Goal: Task Accomplishment & Management: Manage account settings

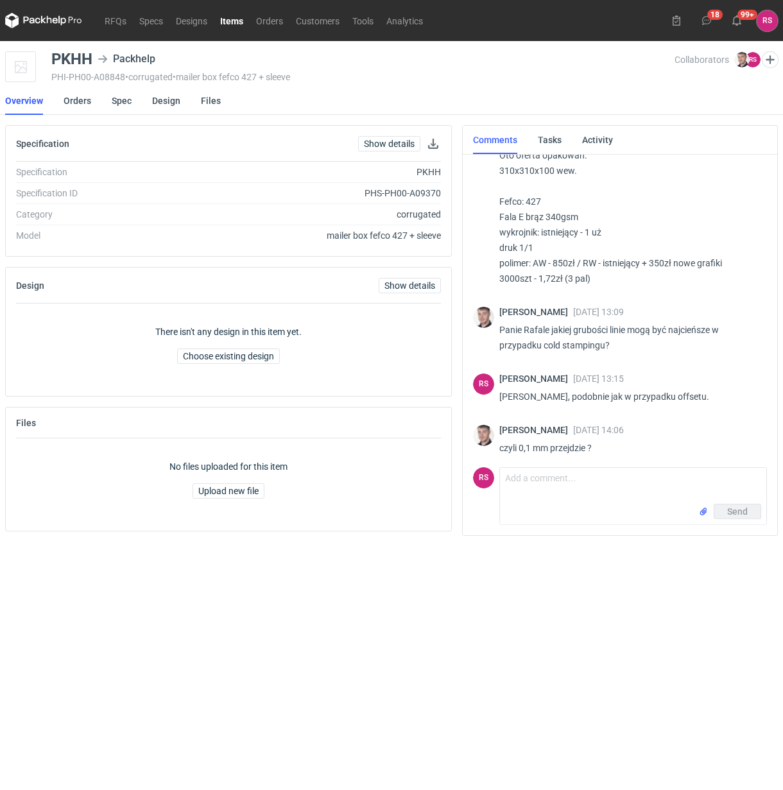
scroll to position [1348, 0]
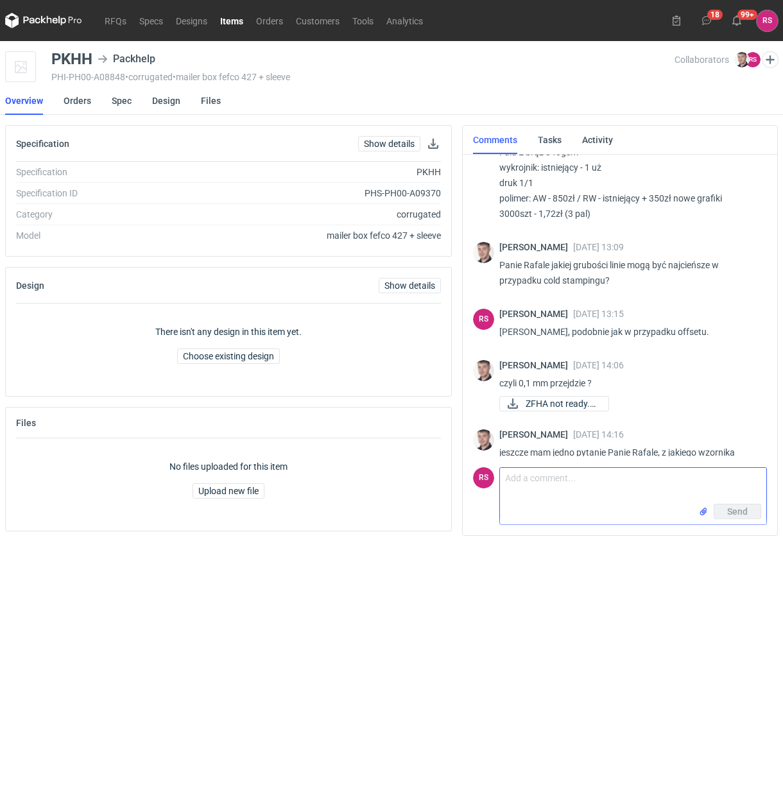
click at [598, 482] on textarea "Comment message" at bounding box center [633, 486] width 266 height 36
paste textarea "Tak linia 0,1 mm będzie jeszcze będzie OK dla CF Generalnie używamy folii srebr…"
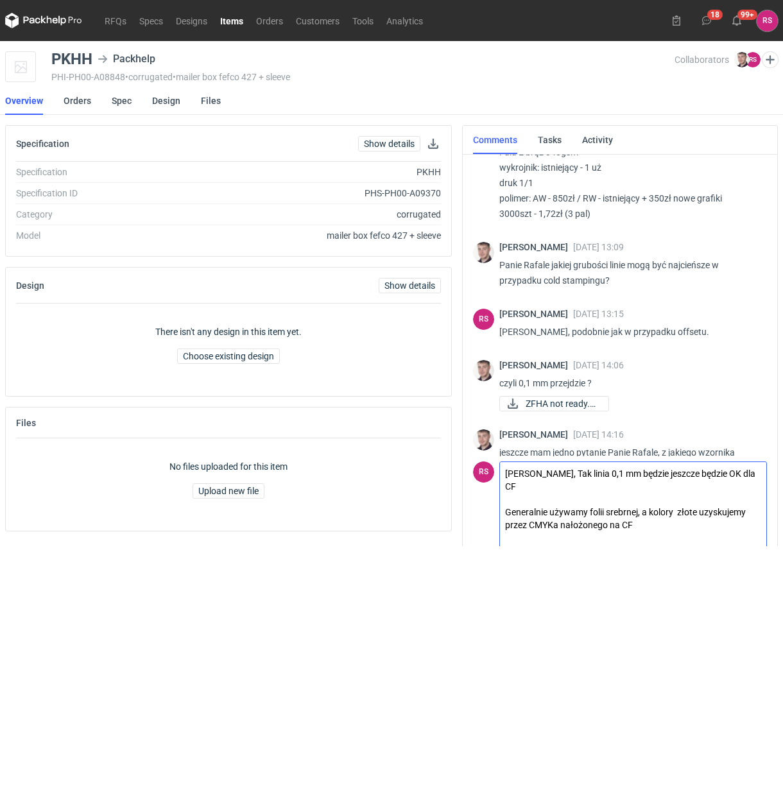
scroll to position [1363, 0]
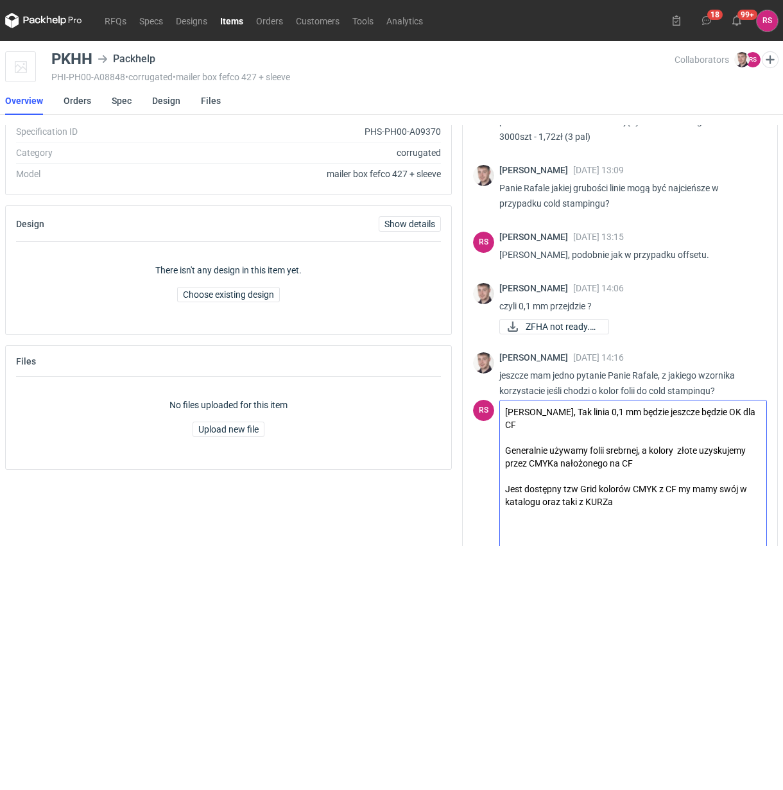
click at [569, 412] on textarea "Panie Macieju, Tak linia 0,1 mm będzie jeszcze będzie OK dla CF Generalnie używ…" at bounding box center [633, 473] width 266 height 147
click at [574, 411] on textarea "Panie Macieju, tak linia 0,1 mm będzie jeszcze będzie OK dla CF Generalnie używ…" at bounding box center [633, 473] width 266 height 147
click at [588, 425] on textarea "Panie Macieju, tak, linia 0,1 mm będzie jeszcze będzie OK dla CF Generalnie uży…" at bounding box center [633, 473] width 266 height 147
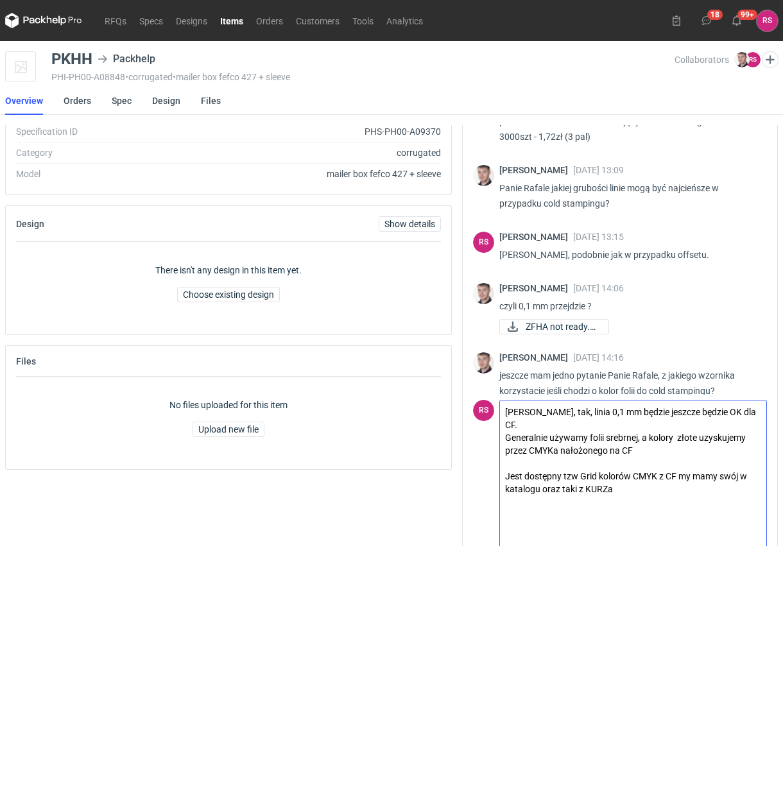
click at [677, 438] on textarea "Panie Macieju, tak, linia 0,1 mm będzie jeszcze będzie OK dla CF. Generalnie uż…" at bounding box center [633, 473] width 266 height 147
click at [638, 450] on textarea "Panie Macieju, tak, linia 0,1 mm będzie jeszcze będzie OK dla CF. Generalnie uż…" at bounding box center [633, 473] width 266 height 147
click at [575, 463] on textarea "Panie Macieju, tak, linia 0,1 mm będzie jeszcze będzie OK dla CF. Generalnie uż…" at bounding box center [633, 473] width 266 height 147
click at [677, 461] on textarea "Panie Macieju, tak, linia 0,1 mm będzie jeszcze będzie OK dla CF. Generalnie uż…" at bounding box center [633, 473] width 266 height 147
click at [639, 476] on textarea "Panie Macieju, tak, linia 0,1 mm będzie jeszcze będzie OK dla CF. Generalnie uż…" at bounding box center [633, 473] width 266 height 147
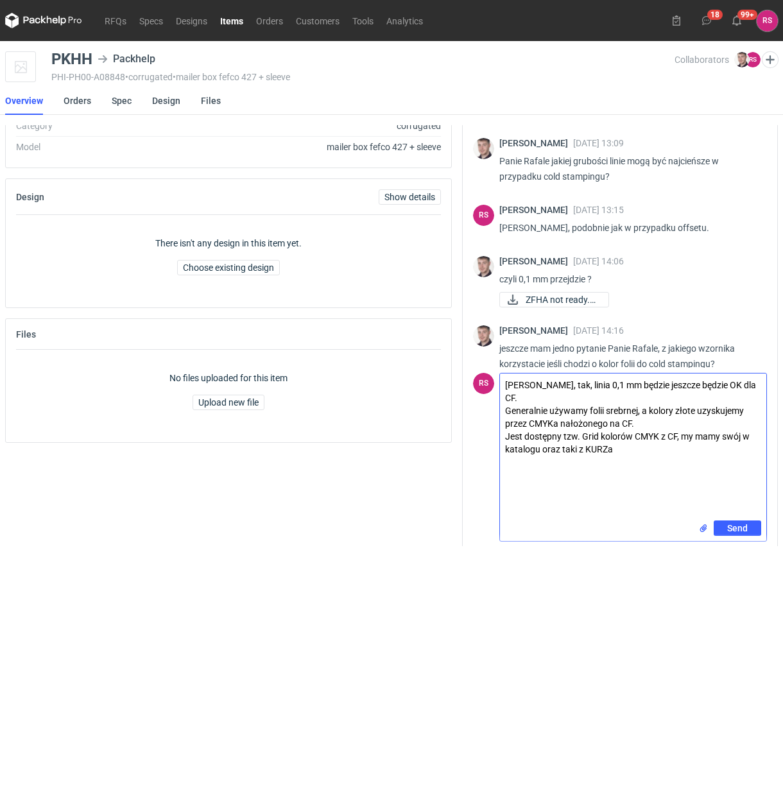
scroll to position [95, 0]
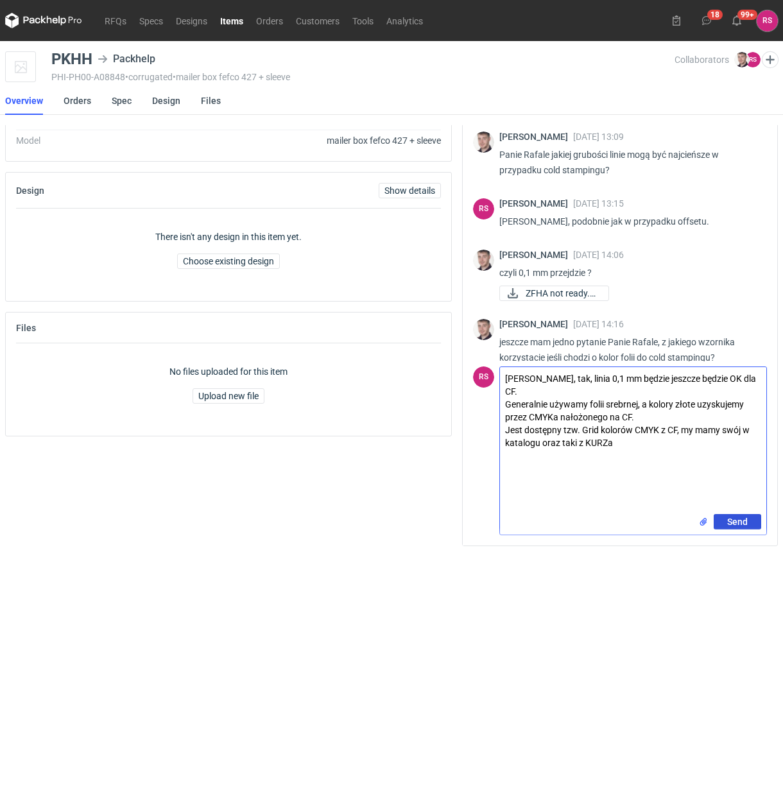
type textarea "Panie Macieju, tak, linia 0,1 mm będzie jeszcze będzie OK dla CF. Generalnie uż…"
click at [736, 518] on span "Send" at bounding box center [737, 521] width 21 height 9
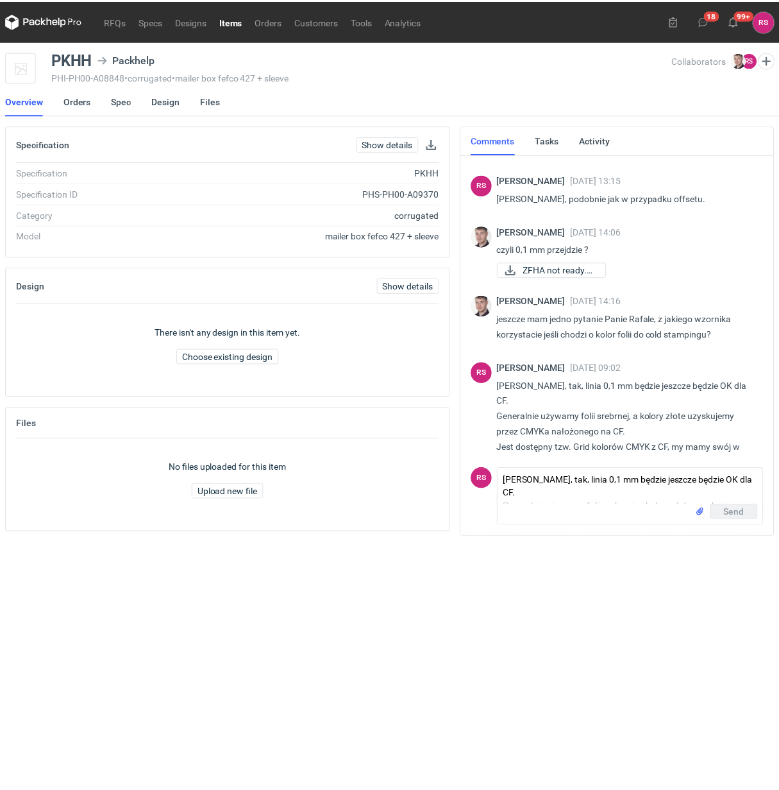
scroll to position [1477, 0]
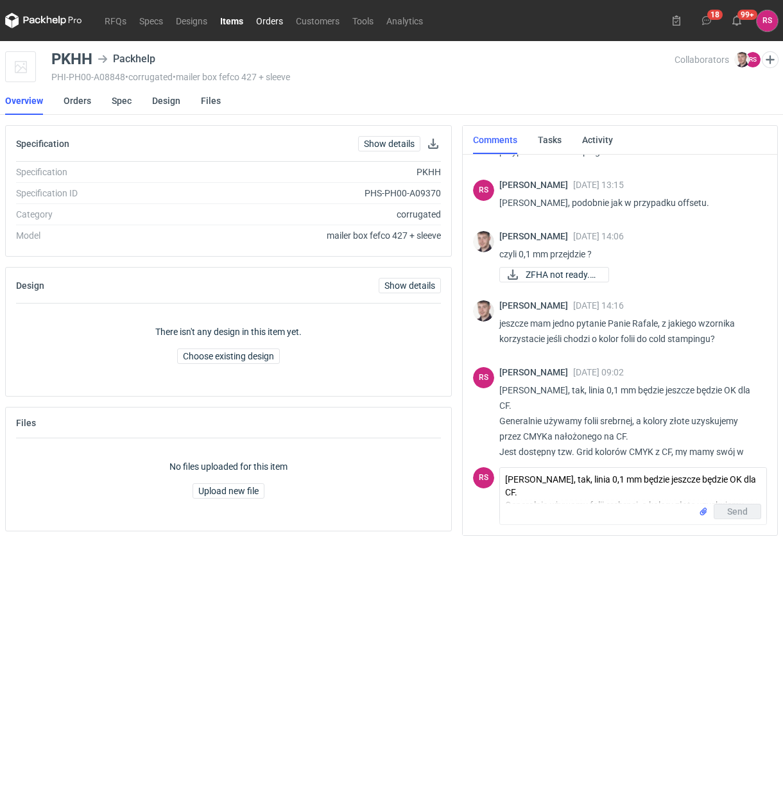
click at [271, 20] on link "Orders" at bounding box center [270, 20] width 40 height 15
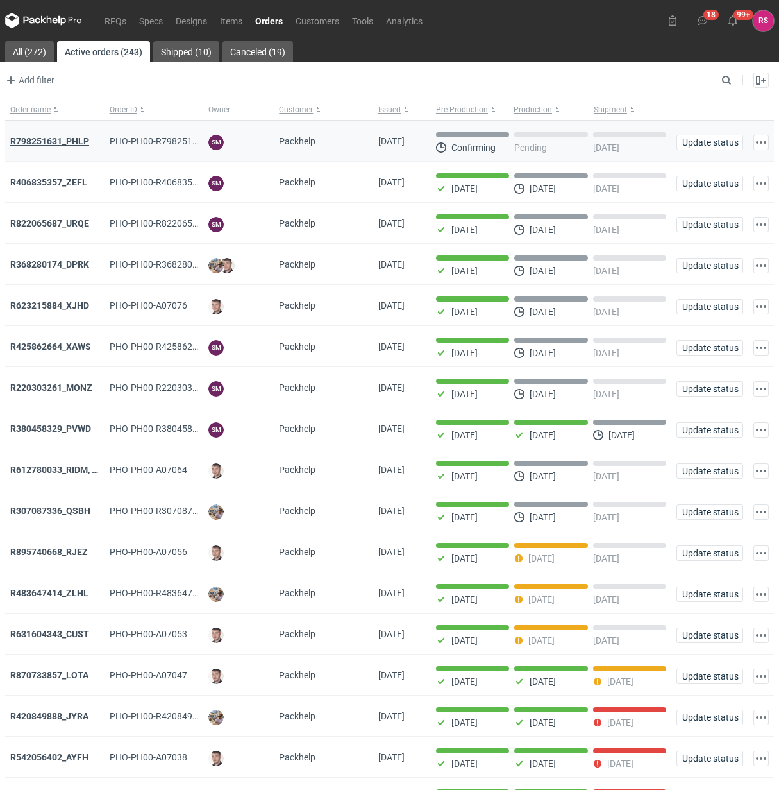
click at [66, 140] on strong "R798251631_PHLP" at bounding box center [49, 141] width 79 height 10
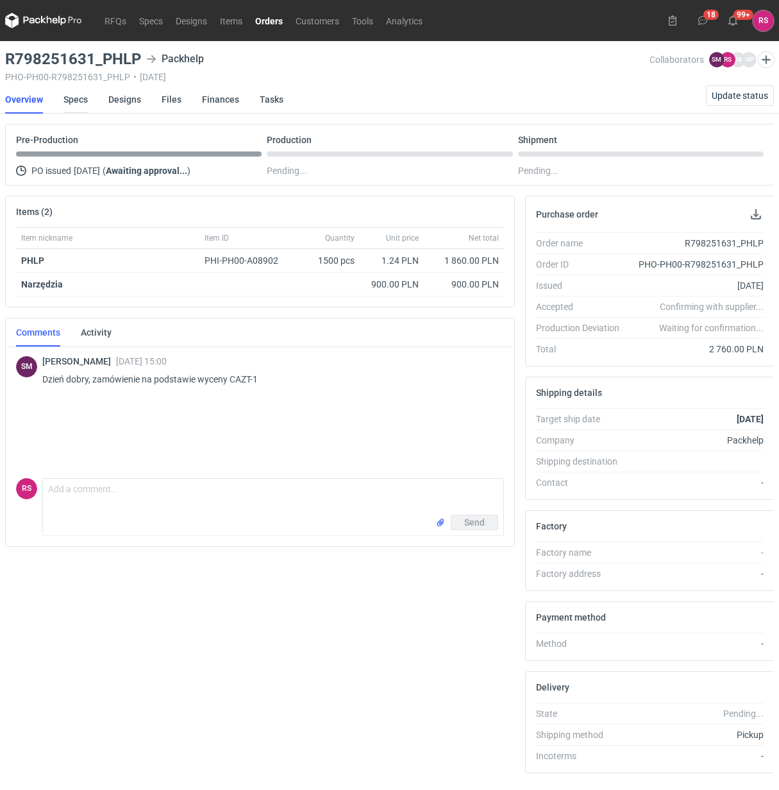
click at [72, 96] on link "Specs" at bounding box center [76, 99] width 24 height 28
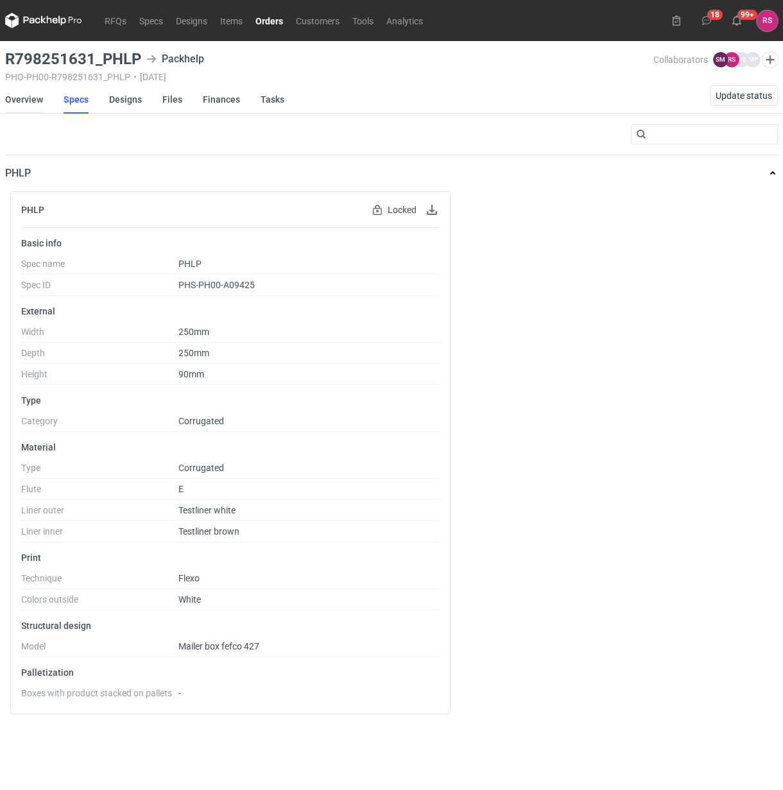
click at [19, 99] on link "Overview" at bounding box center [24, 99] width 38 height 28
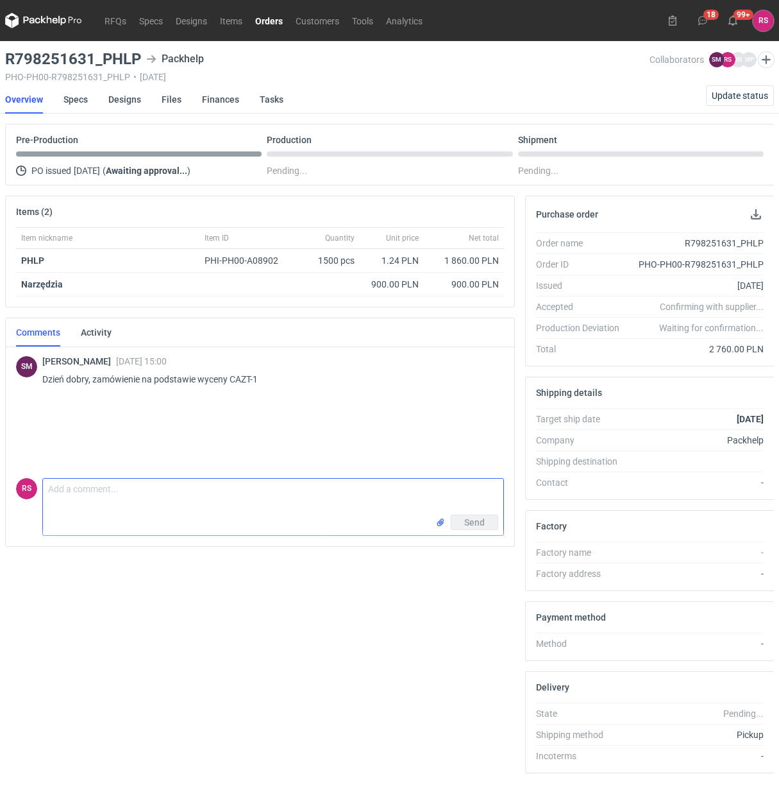
click at [149, 496] on textarea "Comment message" at bounding box center [273, 497] width 461 height 36
paste textarea "wycena była robiona dla pudełek z tektury kraft brąz/brąz, a w nowej specyfikac…"
click at [88, 493] on textarea "Panie Sebstianie, wycena była robiona dla pudełek z tektury kraft brąz/brąz, a …" at bounding box center [273, 497] width 461 height 36
click at [203, 507] on textarea "Panie Sebastianie, wycena była robiona dla pudełek z tektury kraft brąz/brąz, a…" at bounding box center [273, 497] width 461 height 36
type textarea "Panie Sebastianie, wycena była robiona dla pudełek z tektury kraft brąz/brąz, a…"
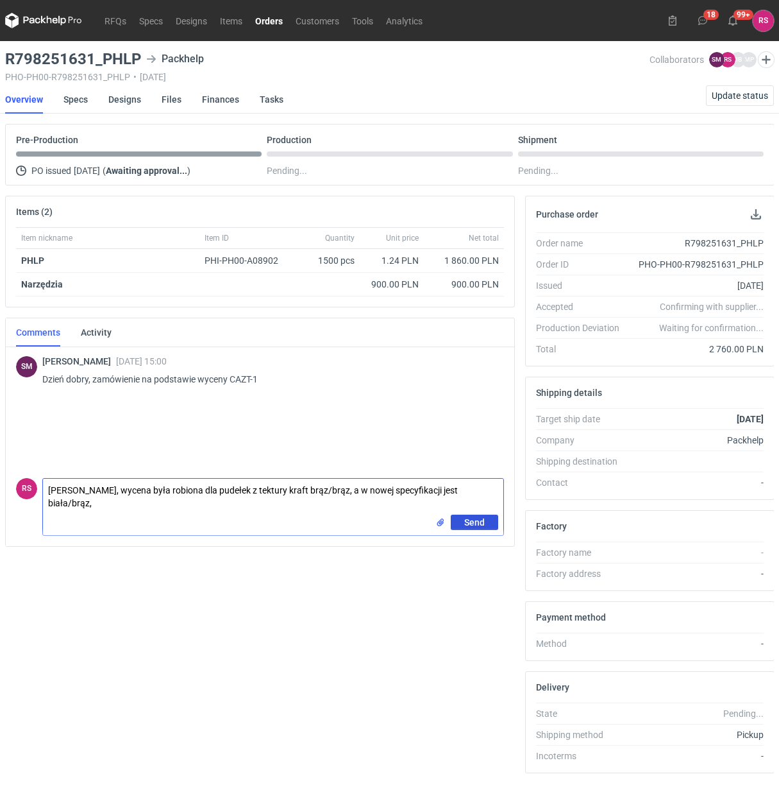
click at [477, 521] on span "Send" at bounding box center [474, 522] width 21 height 9
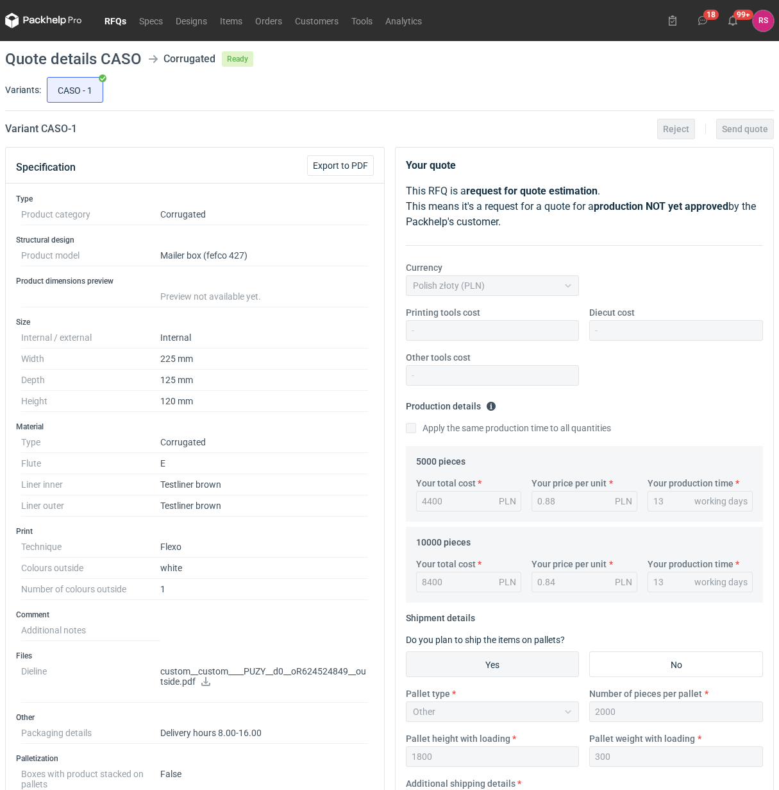
scroll to position [87, 0]
click at [117, 17] on link "RFQs" at bounding box center [115, 20] width 35 height 15
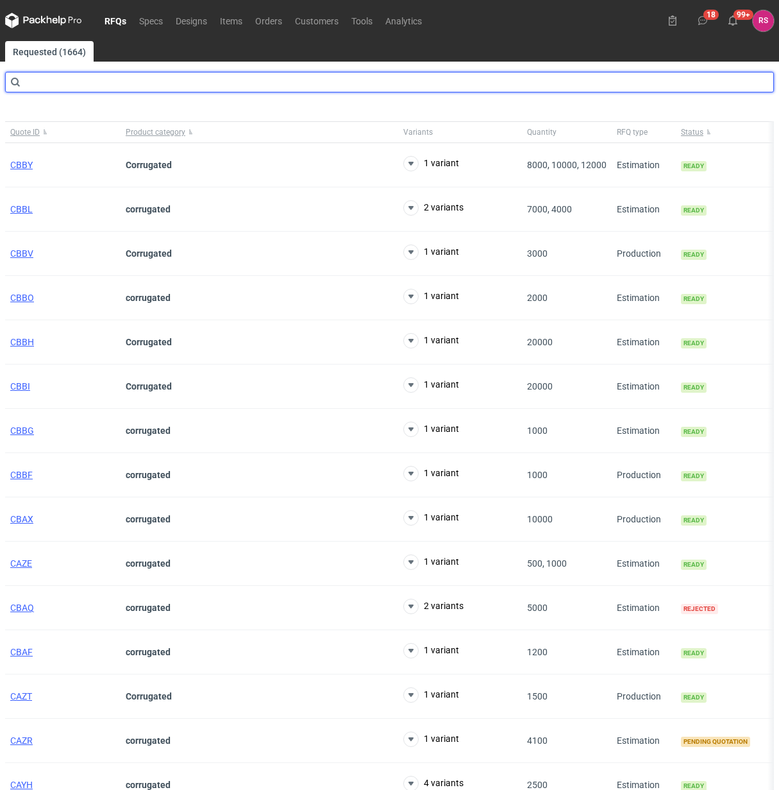
click at [71, 82] on input "text" at bounding box center [389, 82] width 769 height 21
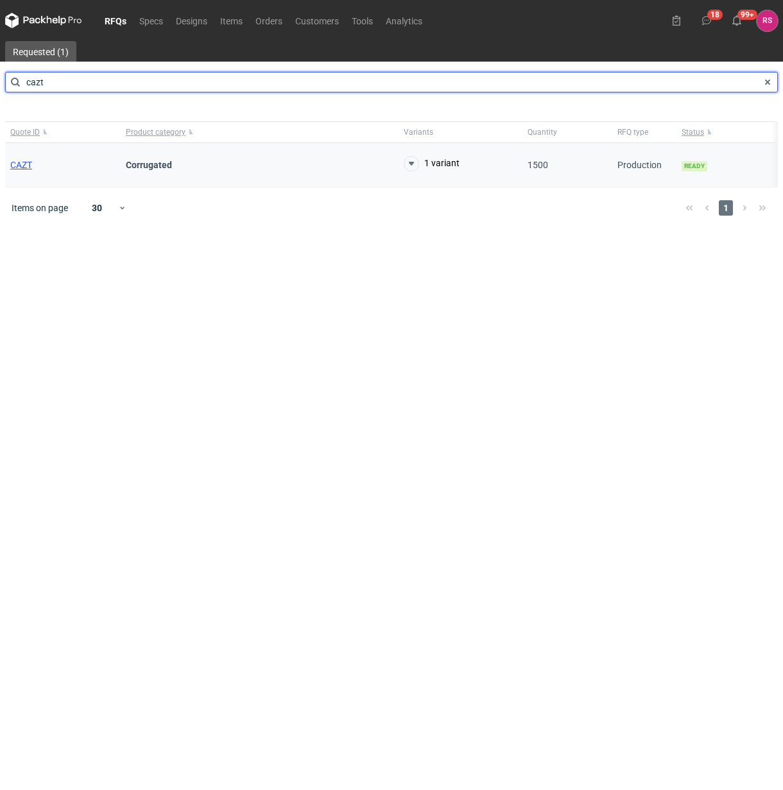
type input "cazt"
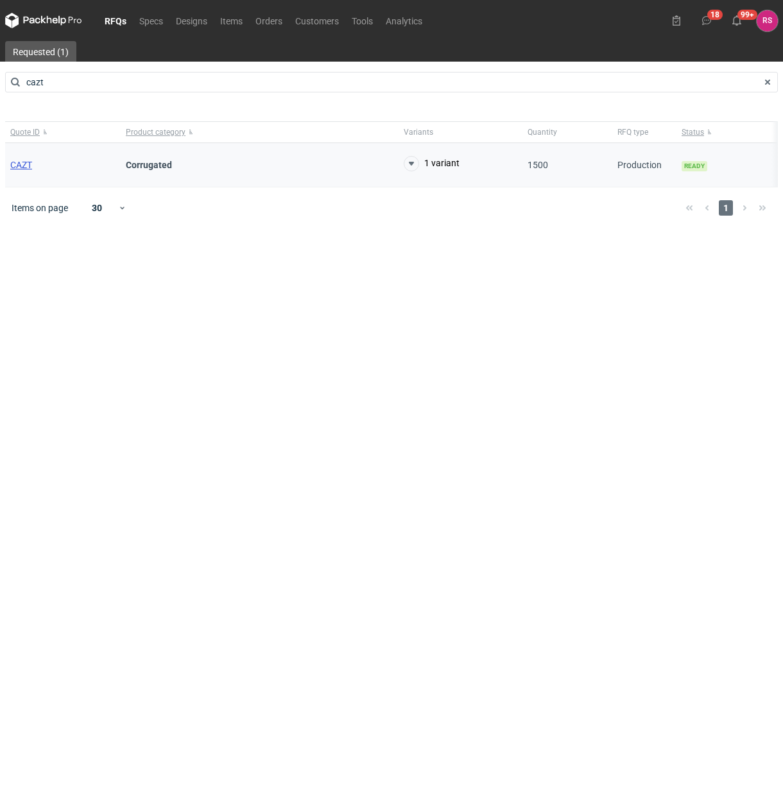
click at [26, 164] on span "CAZT" at bounding box center [21, 165] width 22 height 10
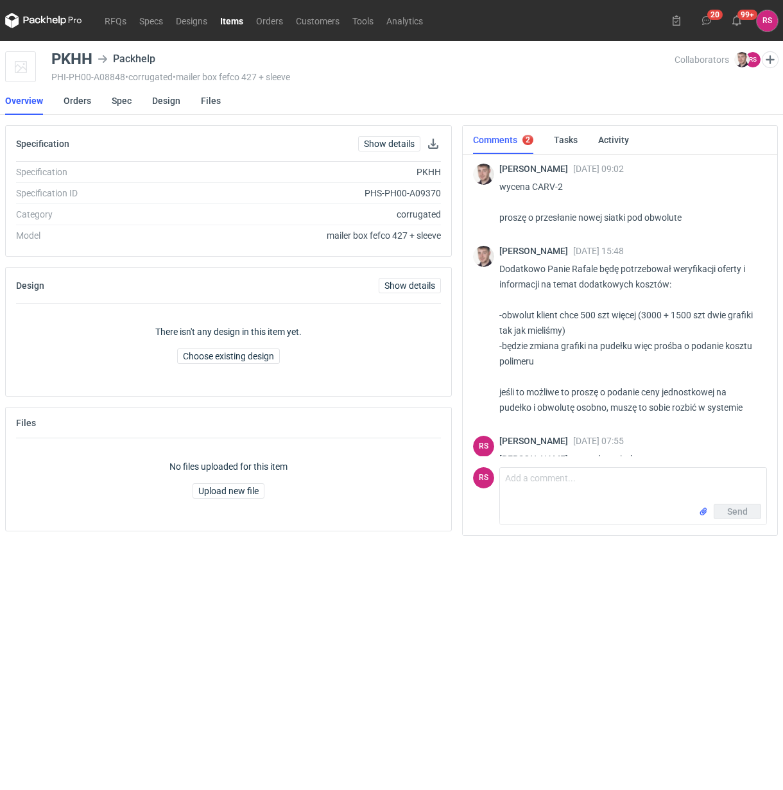
scroll to position [1476, 0]
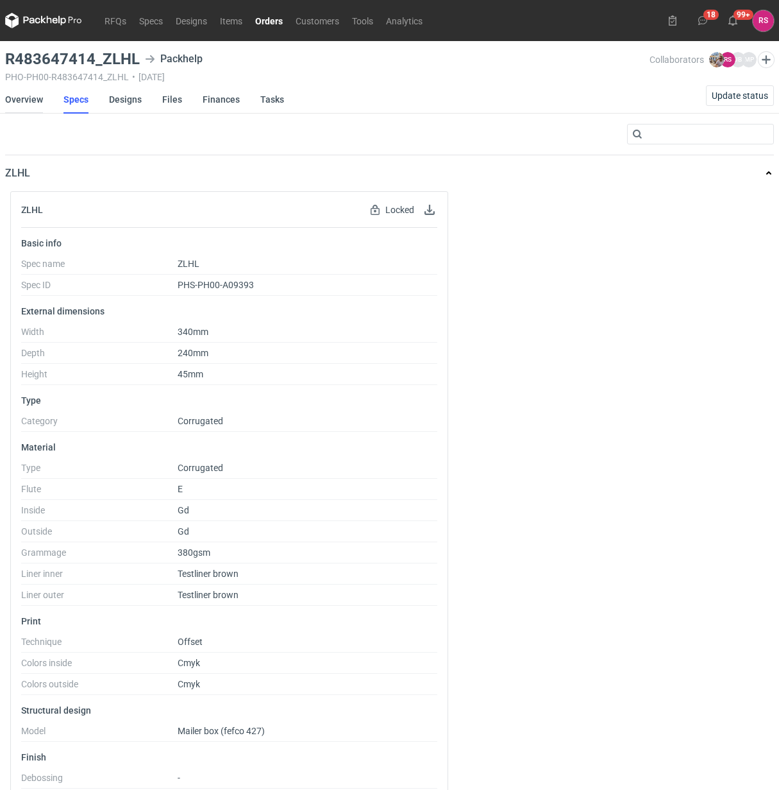
click at [31, 99] on link "Overview" at bounding box center [24, 99] width 38 height 28
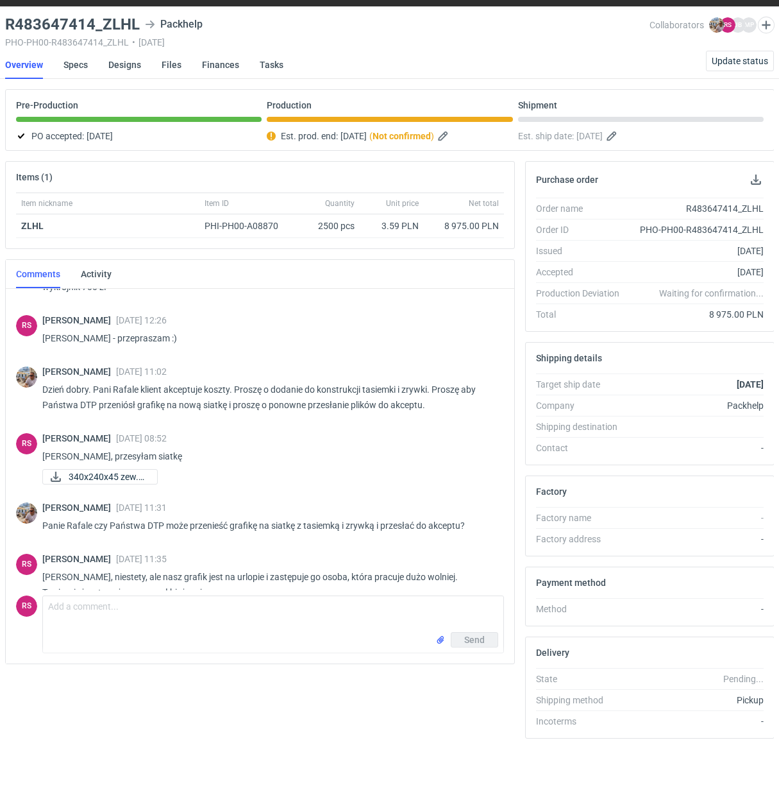
scroll to position [420, 0]
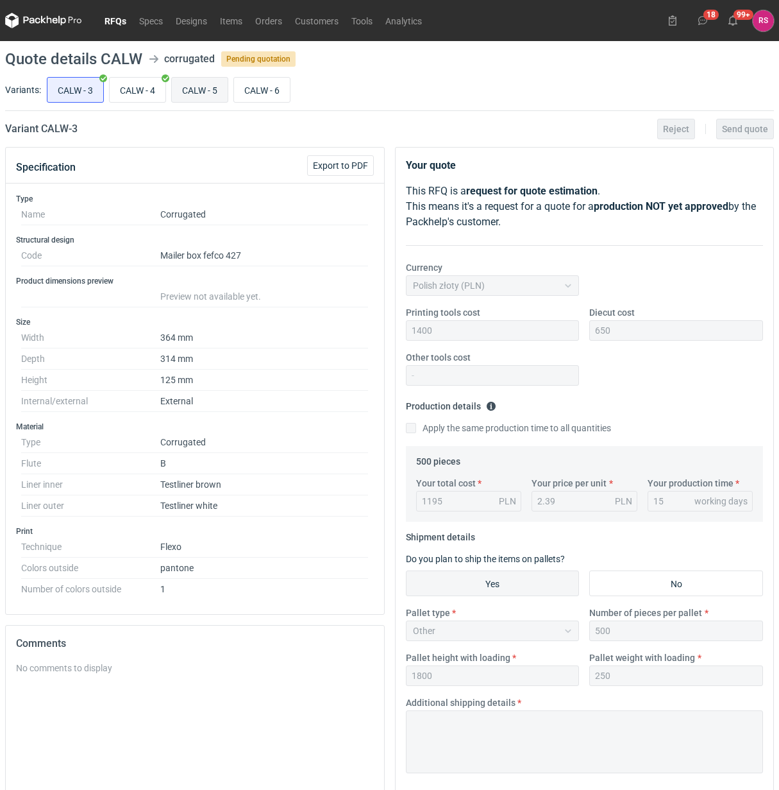
click at [213, 88] on input "CALW - 5" at bounding box center [200, 90] width 56 height 24
radio input "true"
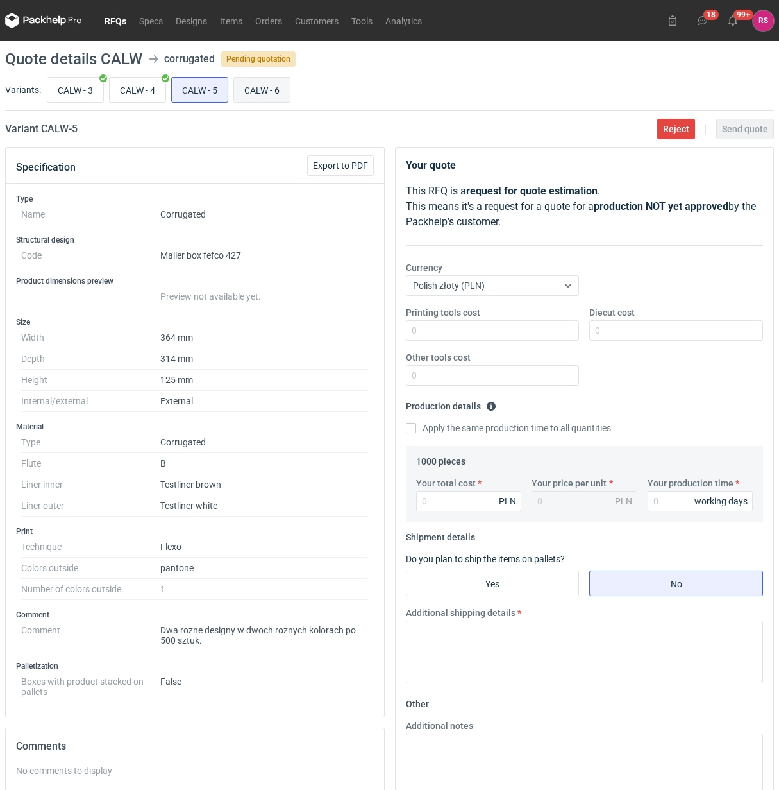
click at [270, 93] on input "CALW - 6" at bounding box center [262, 90] width 56 height 24
radio input "true"
click at [203, 94] on input "CALW - 5" at bounding box center [200, 90] width 56 height 24
radio input "true"
click at [340, 172] on button "Export to PDF" at bounding box center [340, 165] width 67 height 21
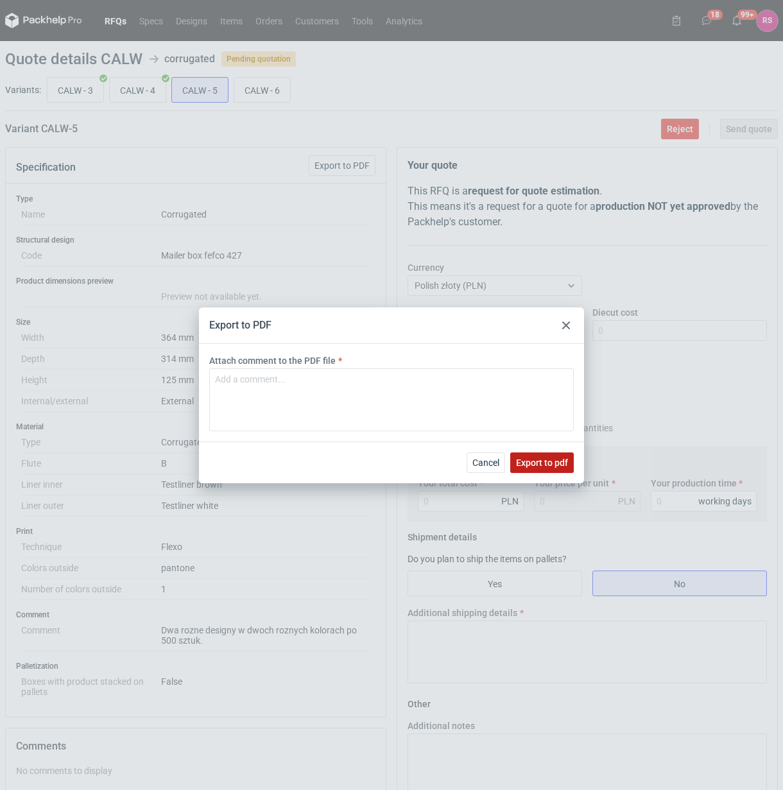
click at [533, 462] on span "Export to pdf" at bounding box center [542, 462] width 52 height 9
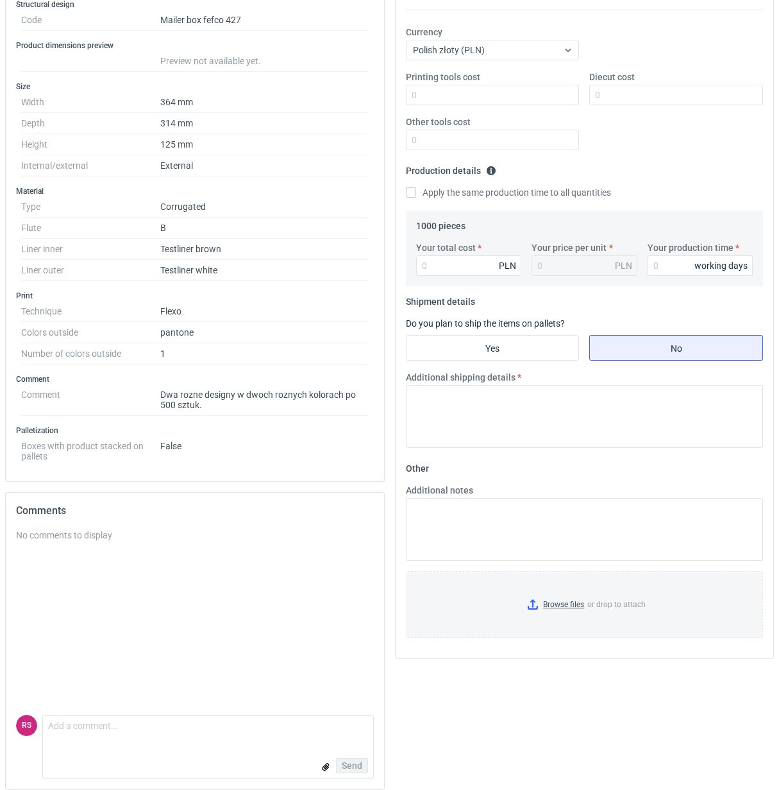
scroll to position [248, 0]
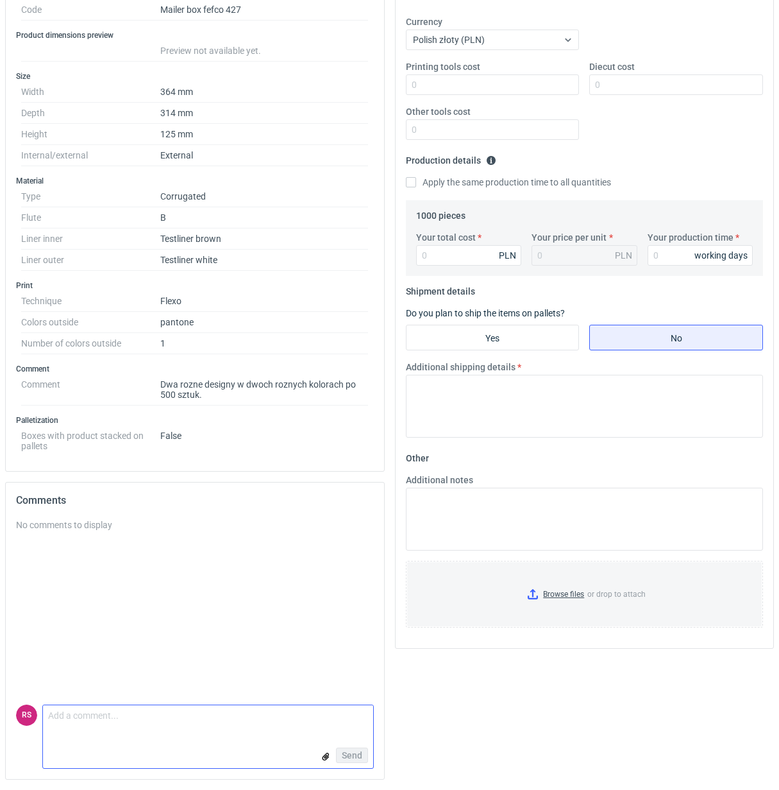
click at [133, 716] on textarea "Comment message" at bounding box center [208, 718] width 330 height 27
type textarea "[PERSON_NAME], czy dysponuje Pan grafiką?"
click at [352, 754] on span "Send" at bounding box center [352, 754] width 21 height 9
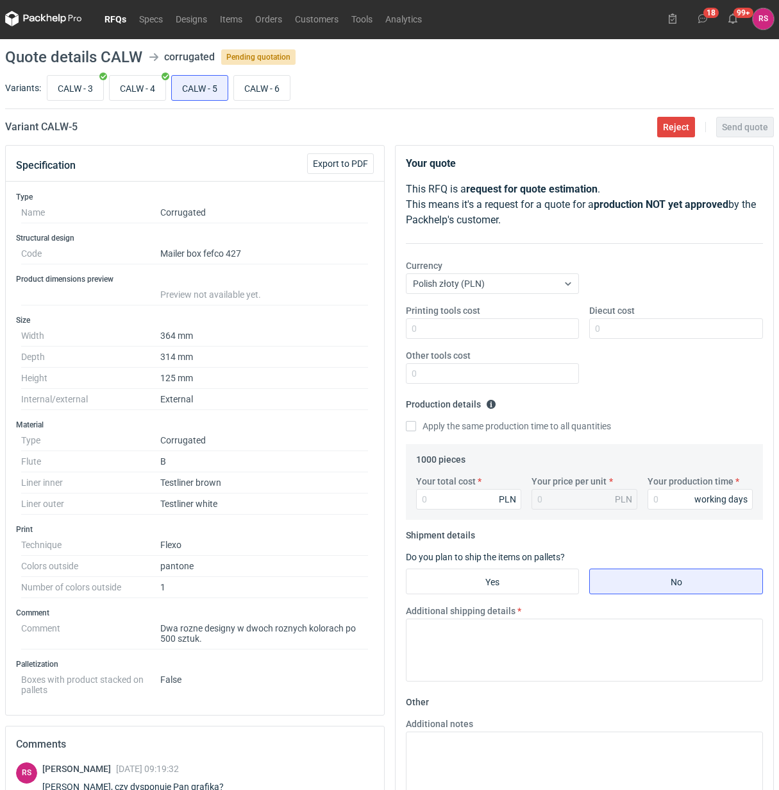
scroll to position [0, 0]
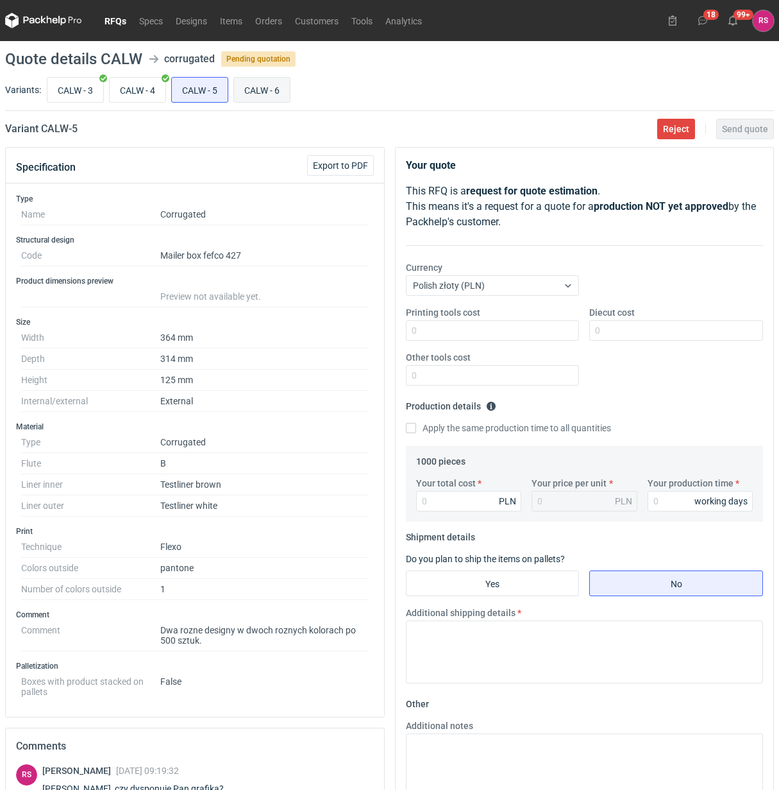
click at [275, 89] on input "CALW - 6" at bounding box center [262, 90] width 56 height 24
radio input "true"
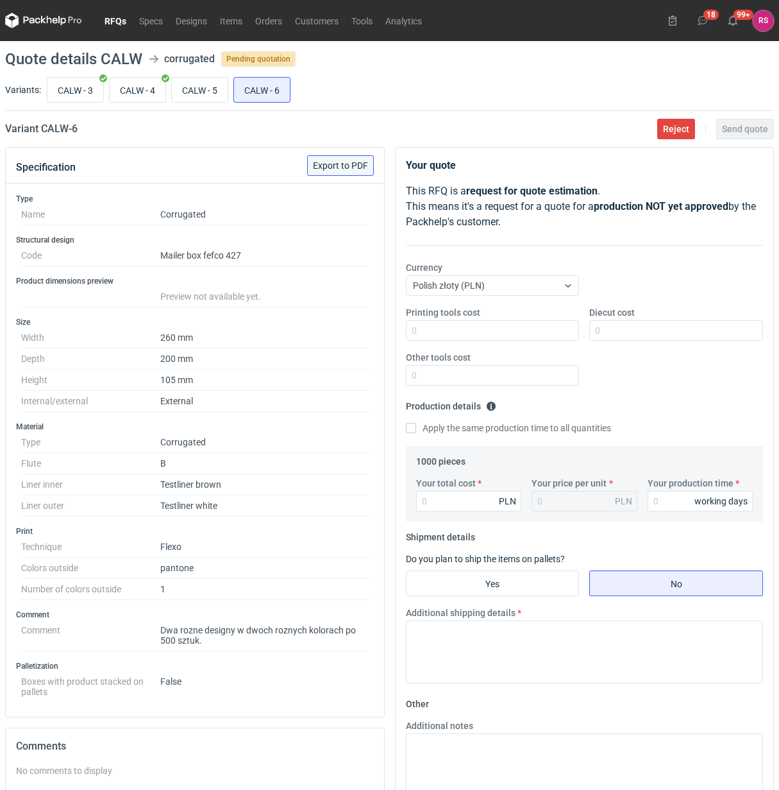
click at [344, 168] on span "Export to PDF" at bounding box center [340, 165] width 55 height 9
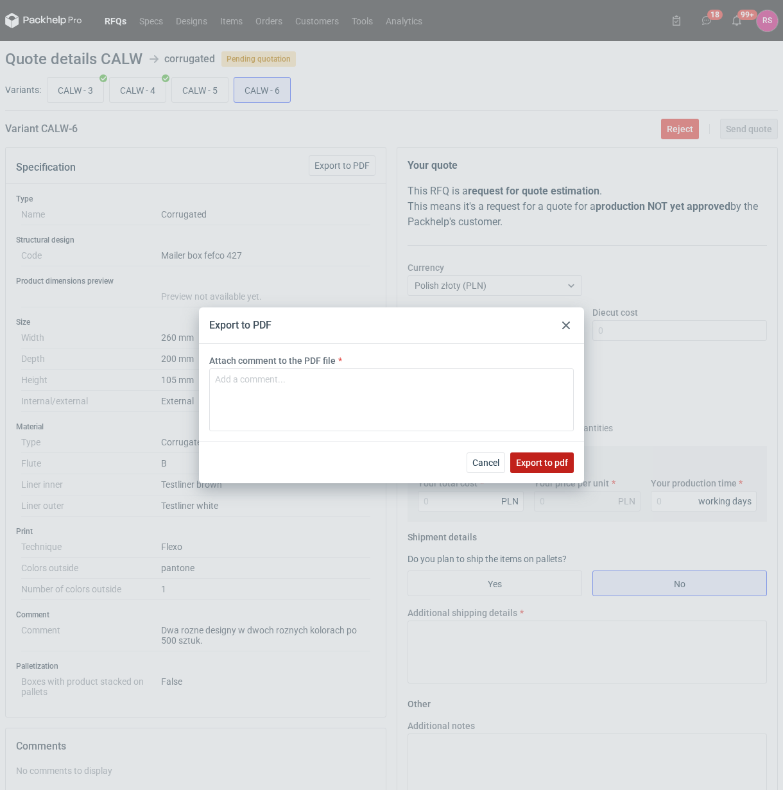
click at [543, 466] on span "Export to pdf" at bounding box center [542, 462] width 52 height 9
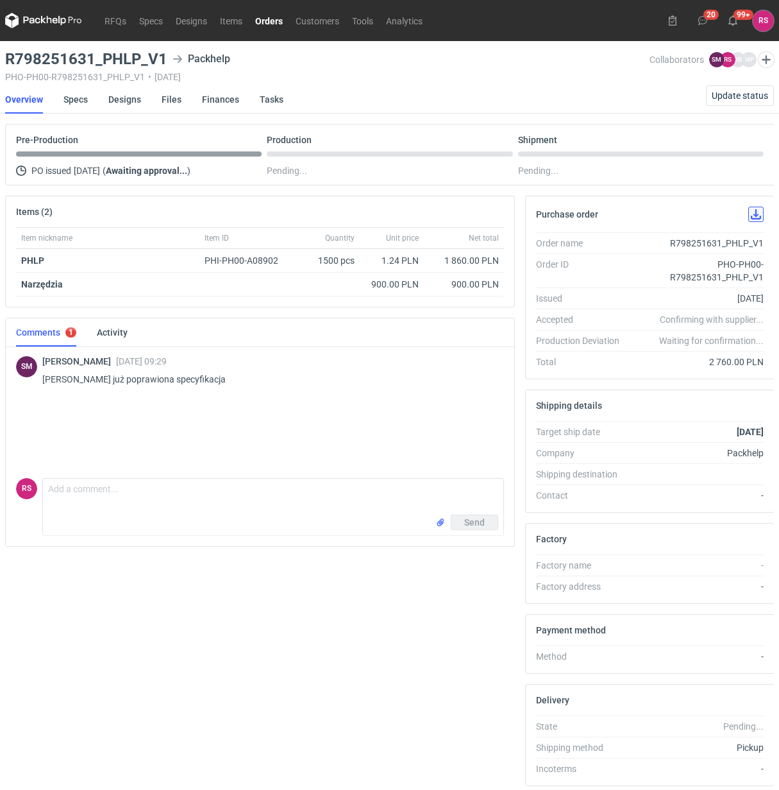
click at [756, 213] on button "button" at bounding box center [756, 214] width 15 height 15
click at [83, 103] on link "Specs" at bounding box center [76, 99] width 24 height 28
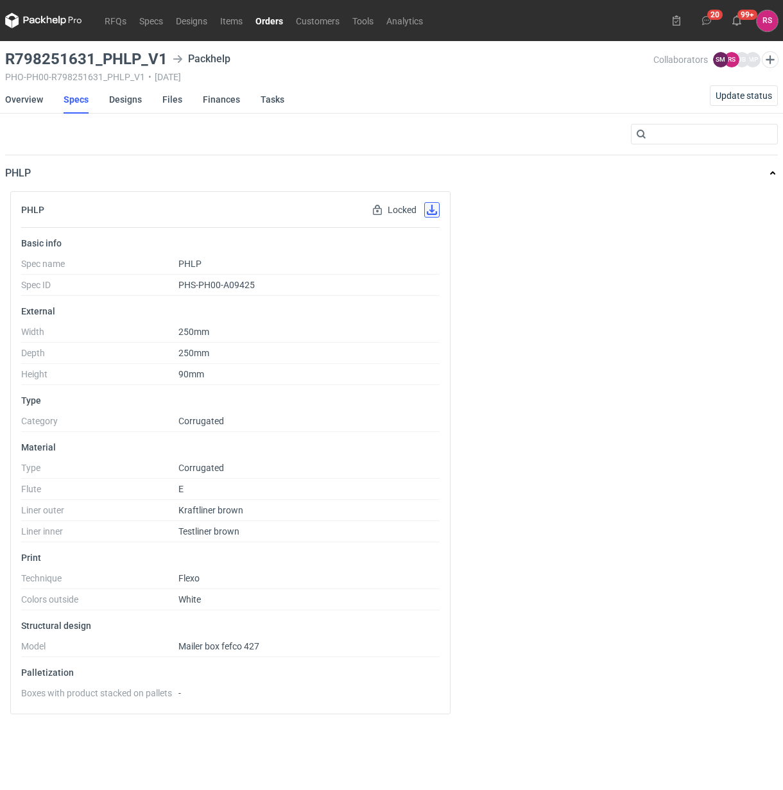
click at [433, 213] on button "button" at bounding box center [431, 209] width 15 height 15
click at [132, 100] on link "Designs" at bounding box center [125, 99] width 33 height 28
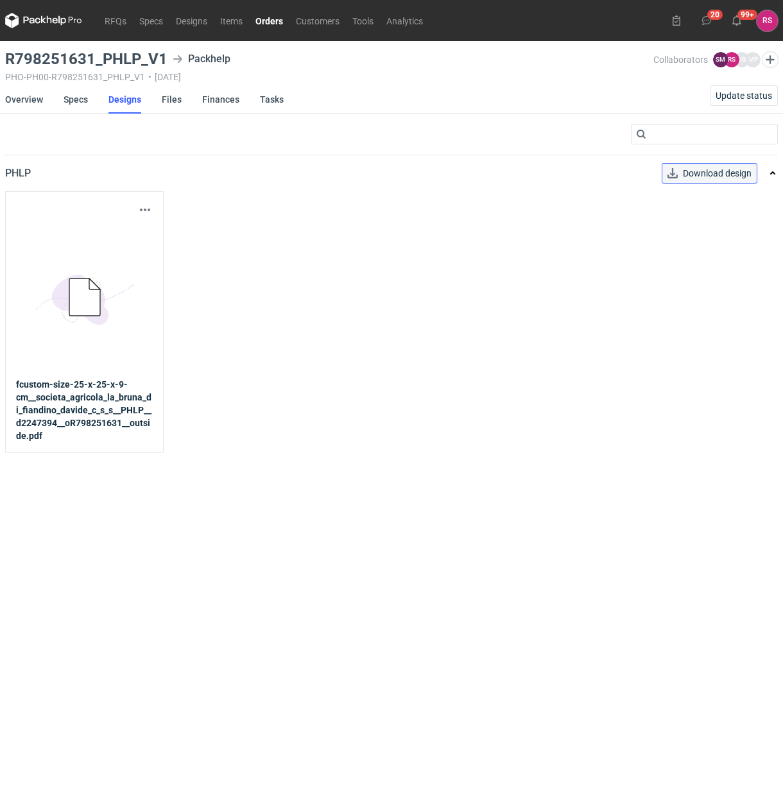
click at [710, 174] on link "Download design" at bounding box center [709, 173] width 96 height 21
click at [273, 18] on link "Orders" at bounding box center [269, 20] width 40 height 15
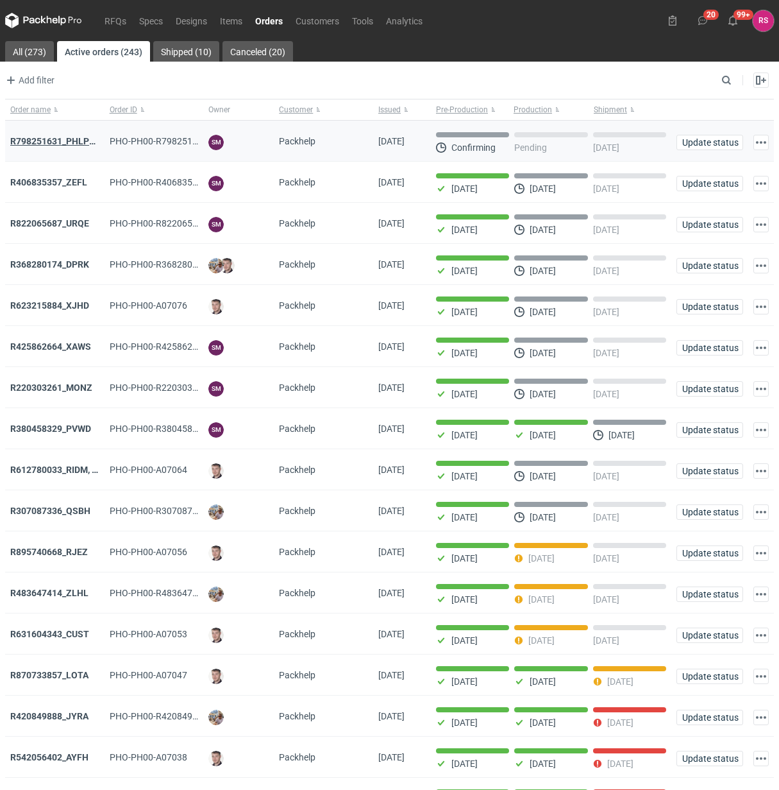
click at [71, 139] on strong "R798251631_PHLP_V1" at bounding box center [57, 141] width 94 height 10
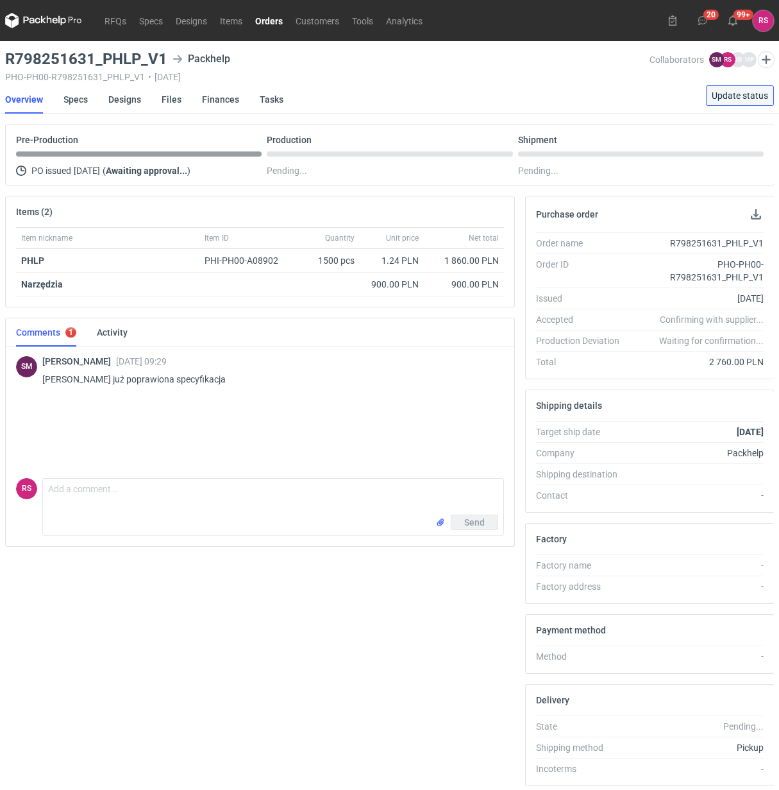
click at [746, 97] on span "Update status" at bounding box center [740, 95] width 56 height 9
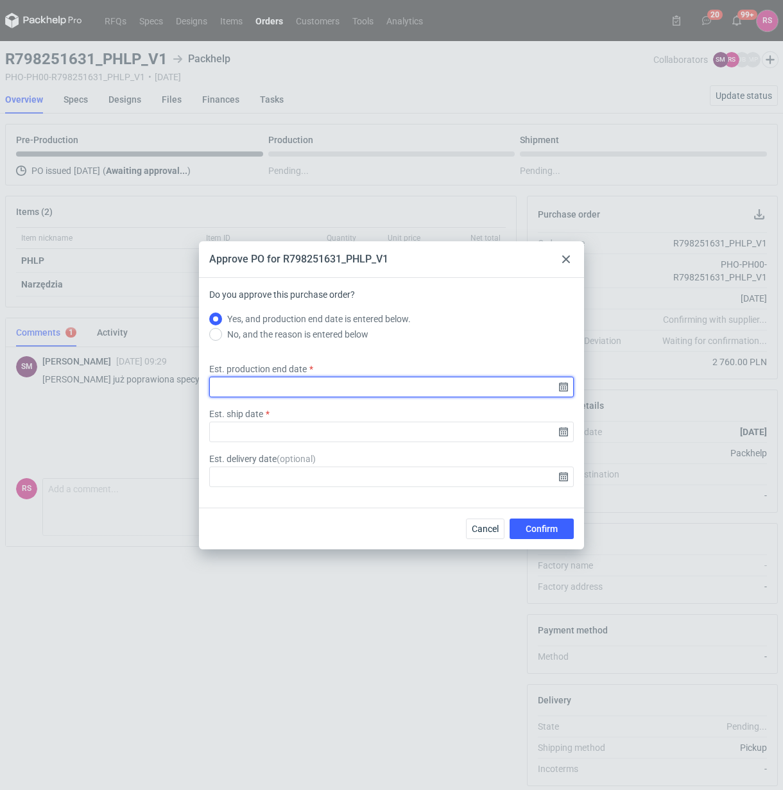
click at [560, 386] on input "Est. production end date" at bounding box center [391, 387] width 364 height 21
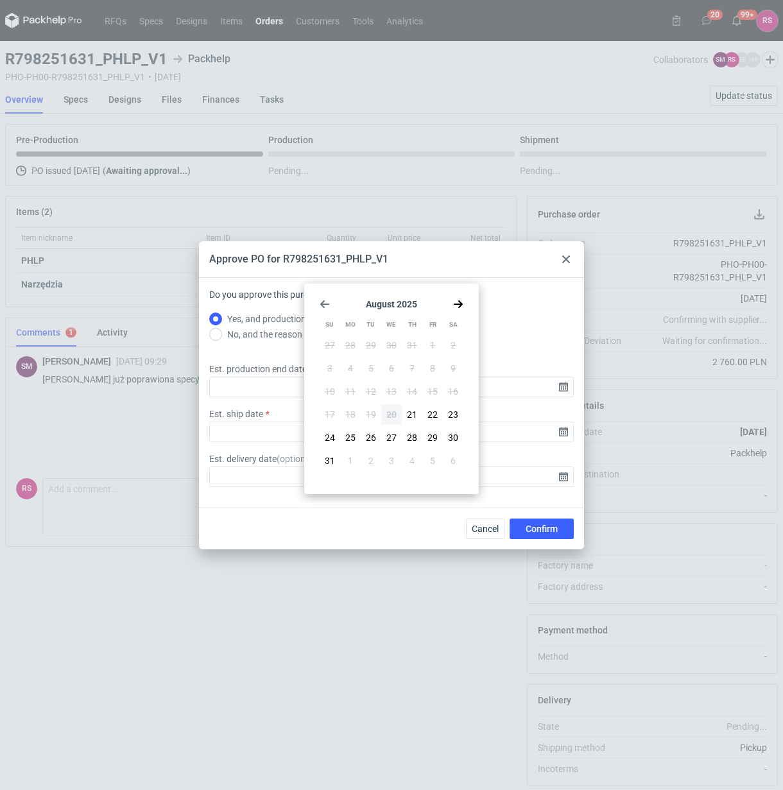
click at [459, 305] on icon "Go forward 1 month" at bounding box center [458, 304] width 10 height 10
click at [388, 366] on span "10" at bounding box center [391, 368] width 10 height 13
type input "2025-09-10"
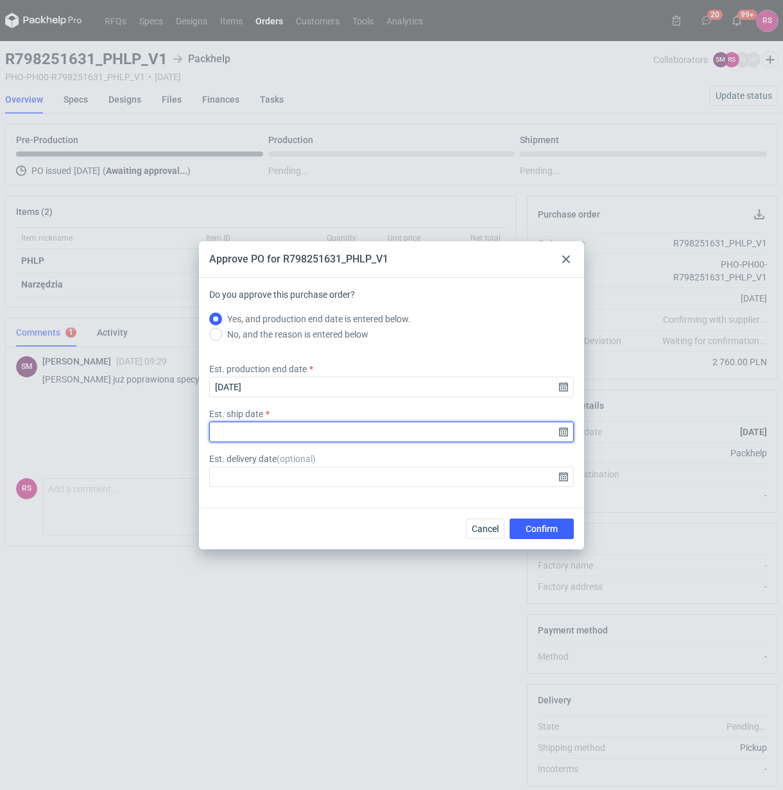
click at [563, 430] on input "Est. ship date" at bounding box center [391, 431] width 364 height 21
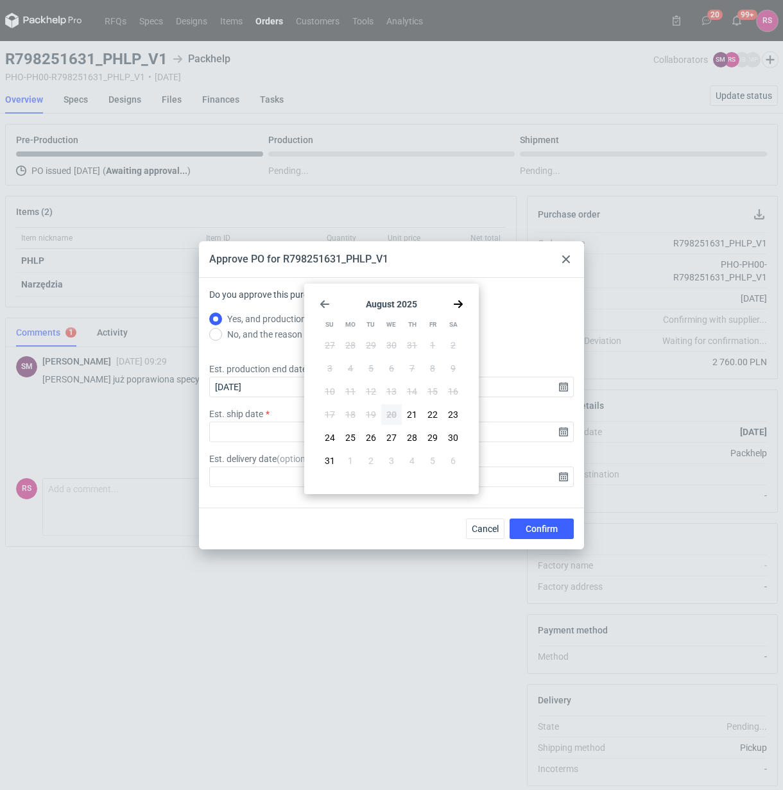
click at [457, 305] on icon "Go forward 1 month" at bounding box center [458, 304] width 10 height 10
click at [391, 368] on span "10" at bounding box center [391, 368] width 10 height 13
type input "2025-09-10"
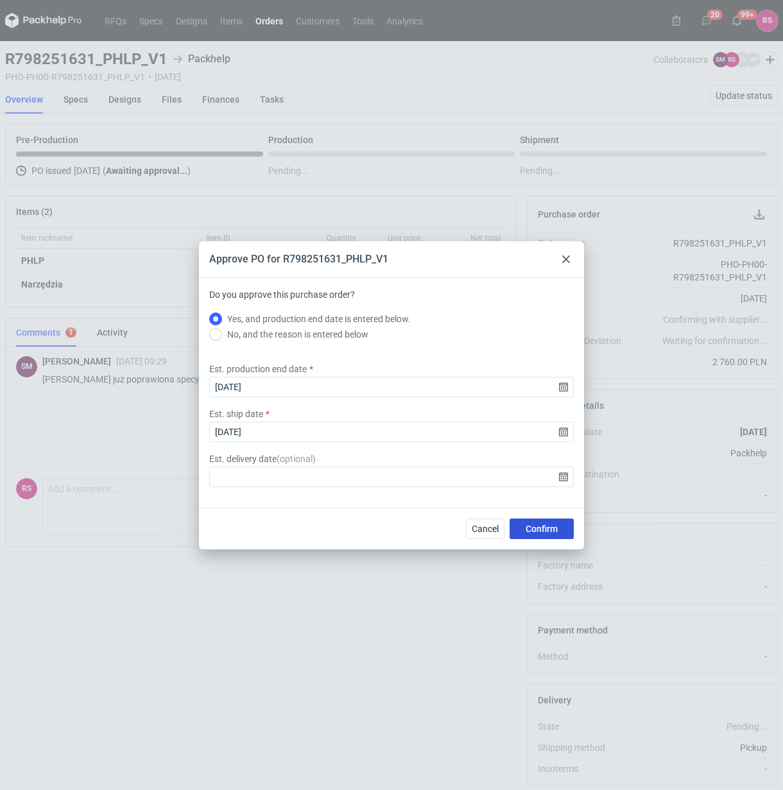
click at [539, 527] on span "Confirm" at bounding box center [541, 528] width 32 height 9
